Goal: Find specific page/section: Find specific page/section

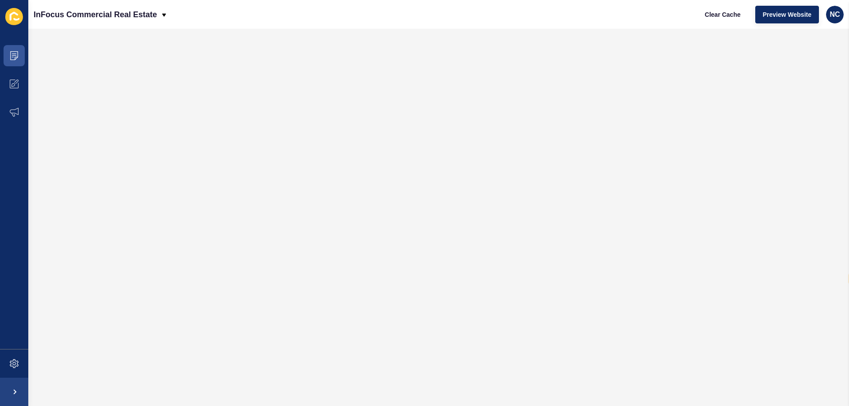
select select "en"
click at [11, 18] on icon at bounding box center [14, 16] width 8 height 9
click at [15, 56] on icon at bounding box center [14, 55] width 9 height 9
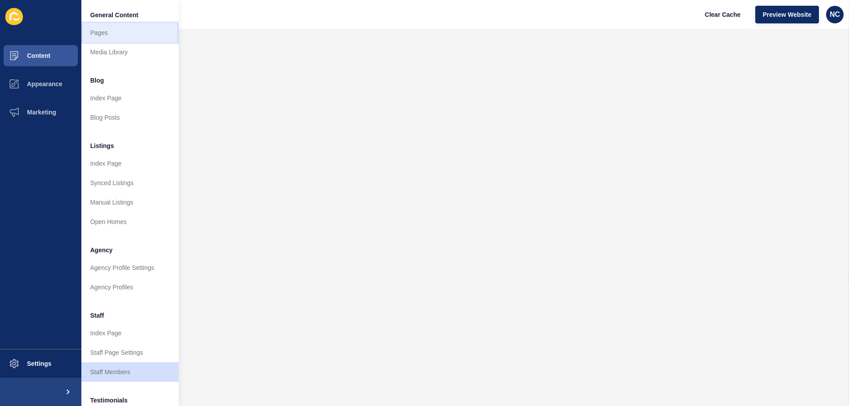
click at [109, 38] on link "Pages" at bounding box center [129, 32] width 97 height 19
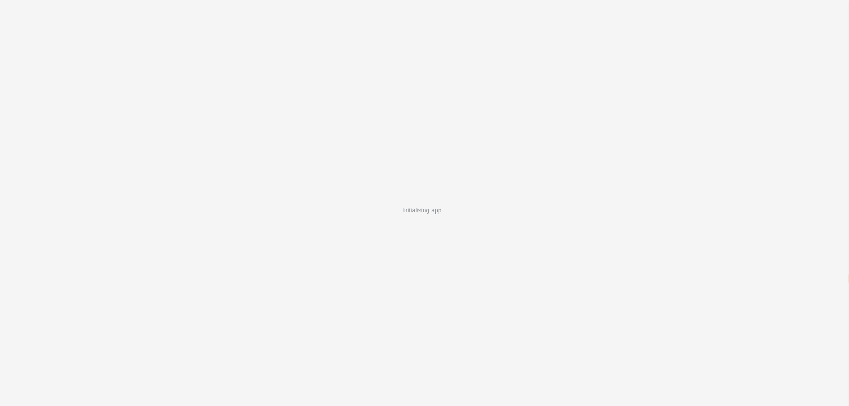
select select "en"
